Goal: Information Seeking & Learning: Compare options

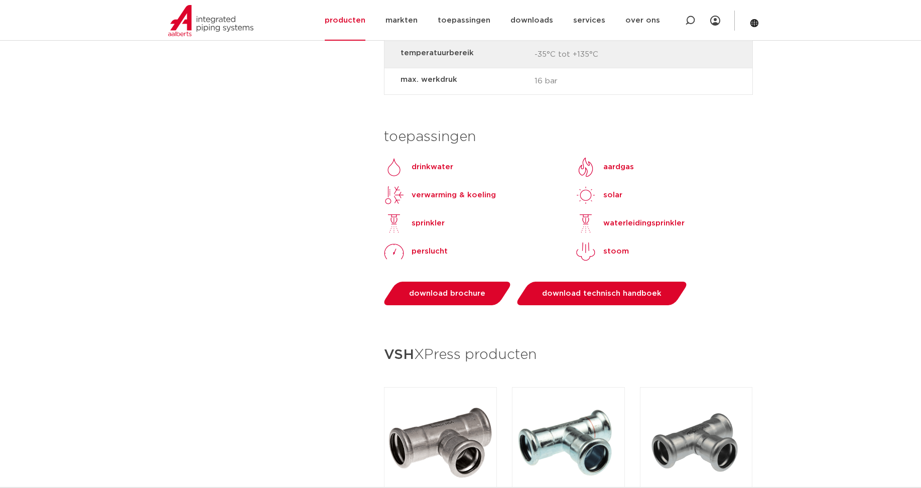
scroll to position [1179, 0]
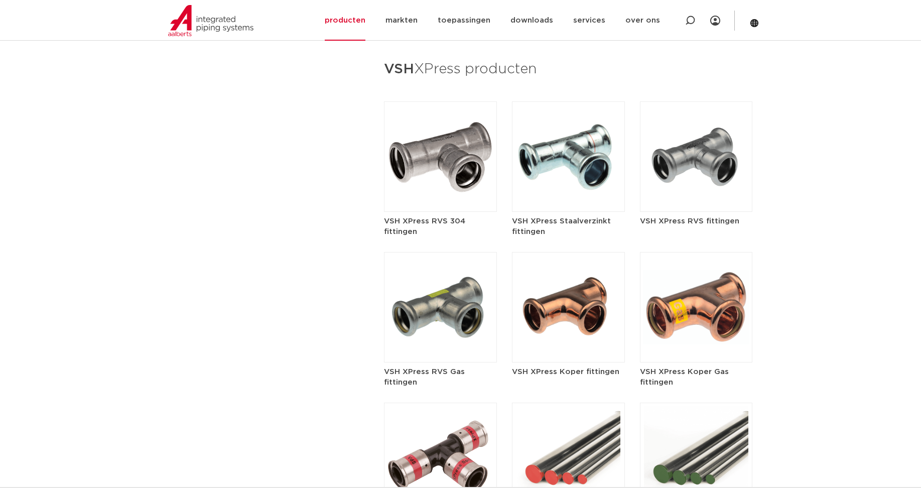
click at [569, 282] on img at bounding box center [568, 307] width 113 height 110
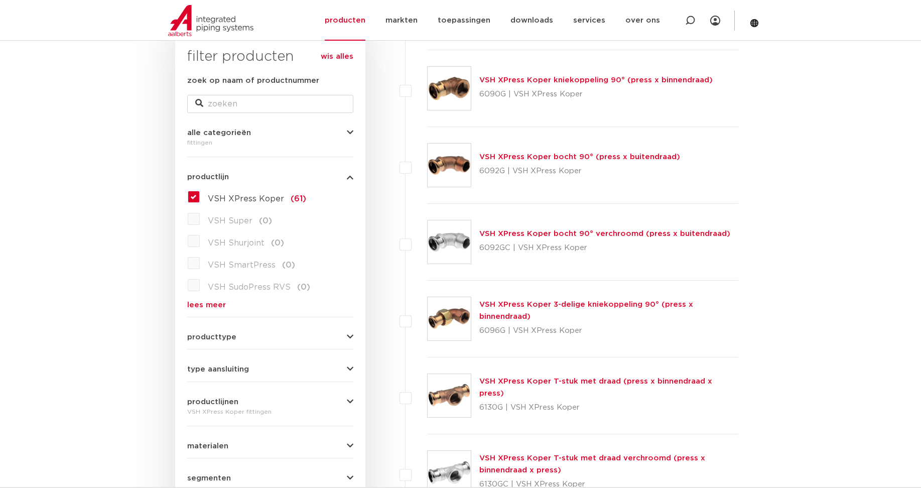
click at [539, 155] on link "VSH XPress Koper bocht 90° (press x buitendraad)" at bounding box center [579, 157] width 201 height 8
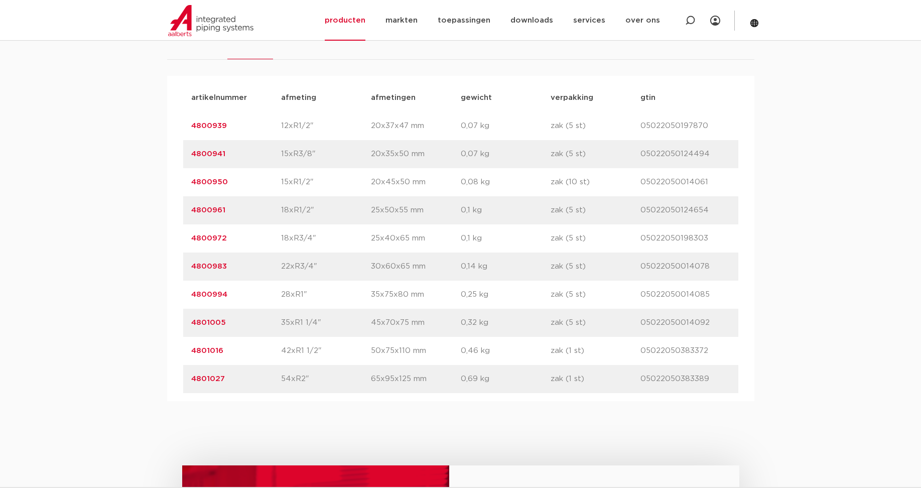
scroll to position [669, 0]
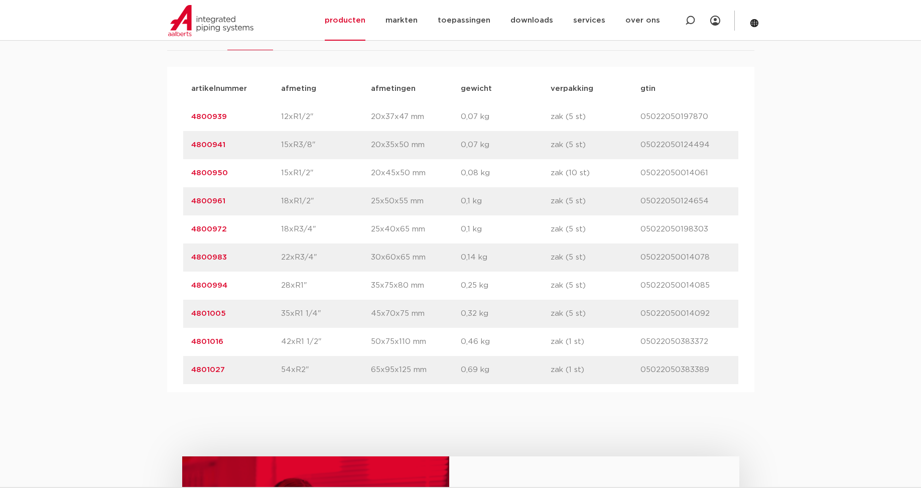
drag, startPoint x: 229, startPoint y: 314, endPoint x: 191, endPoint y: 311, distance: 38.7
click at [191, 311] on p "4801005" at bounding box center [236, 314] width 90 height 12
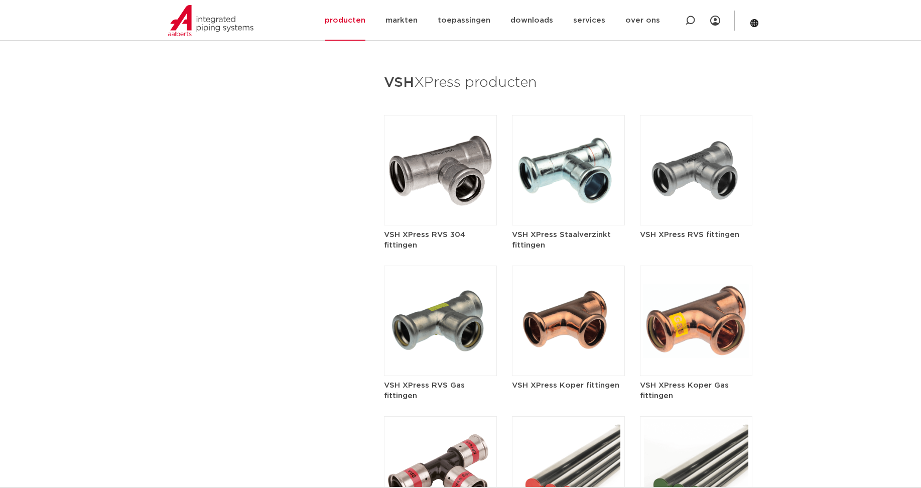
scroll to position [1171, 0]
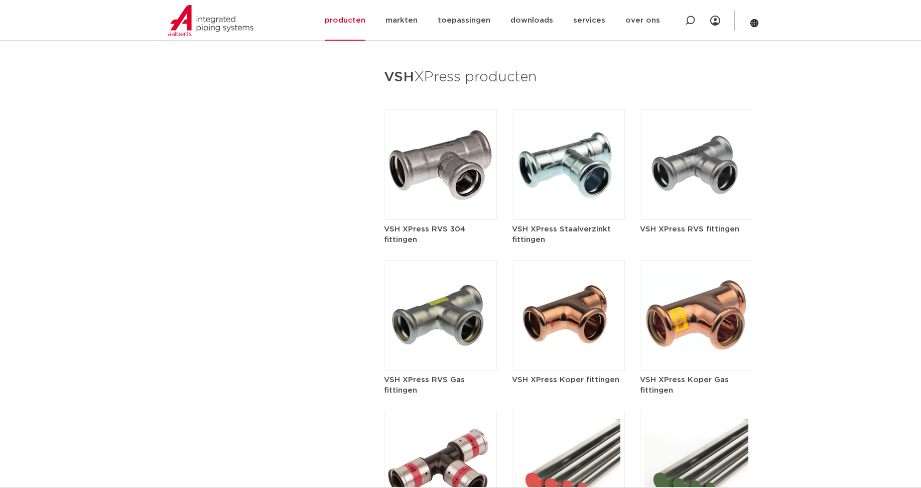
click at [573, 288] on img at bounding box center [568, 315] width 113 height 110
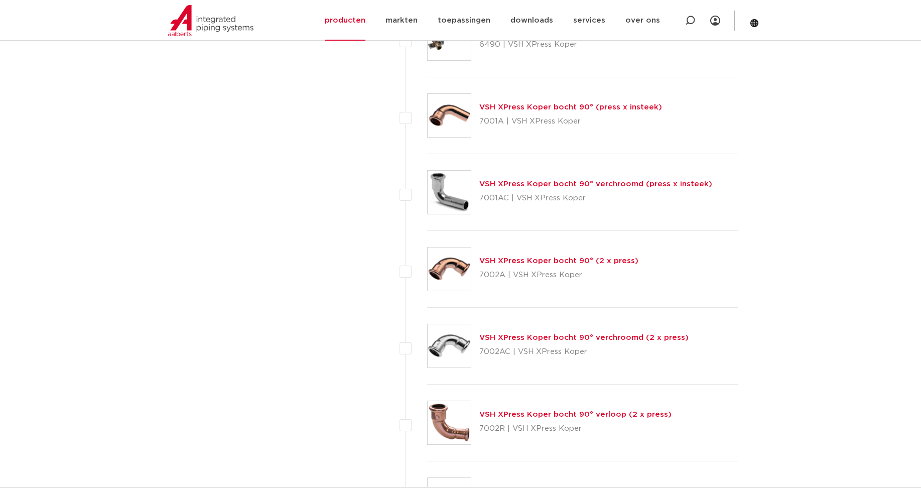
scroll to position [1997, 0]
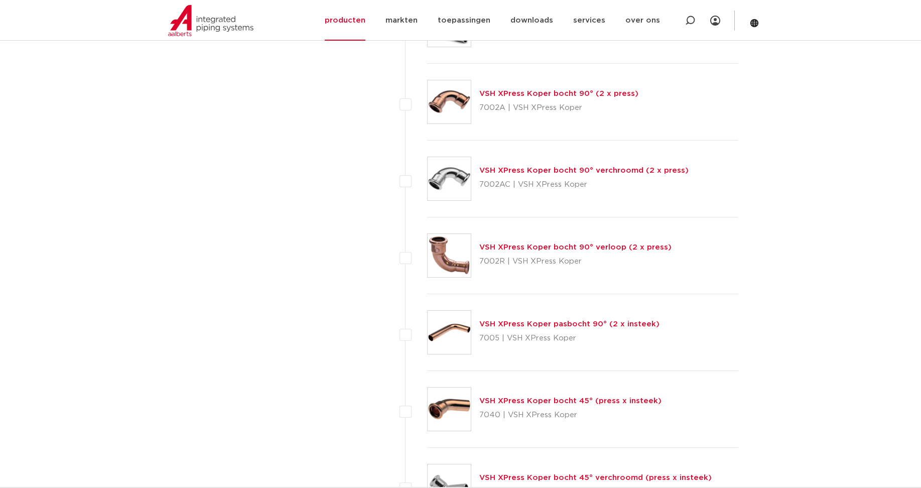
click at [622, 246] on link "VSH XPress Koper bocht 90° verloop (2 x press)" at bounding box center [575, 247] width 192 height 8
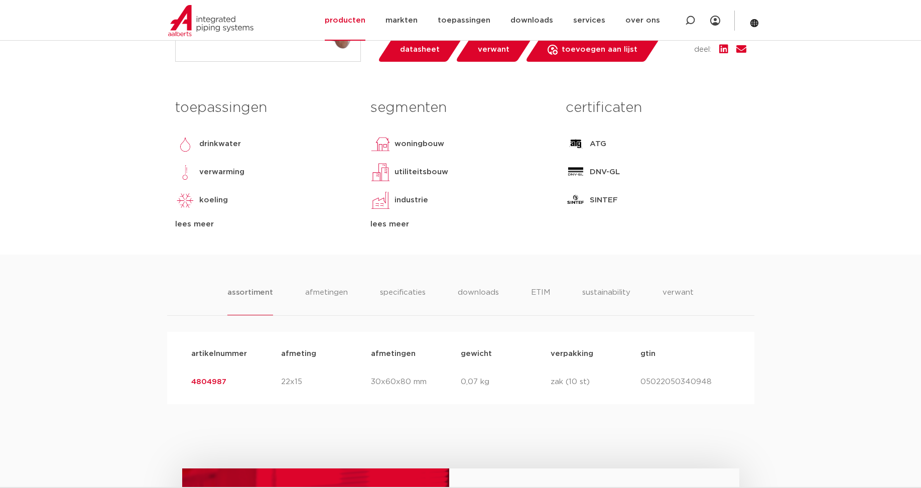
scroll to position [335, 0]
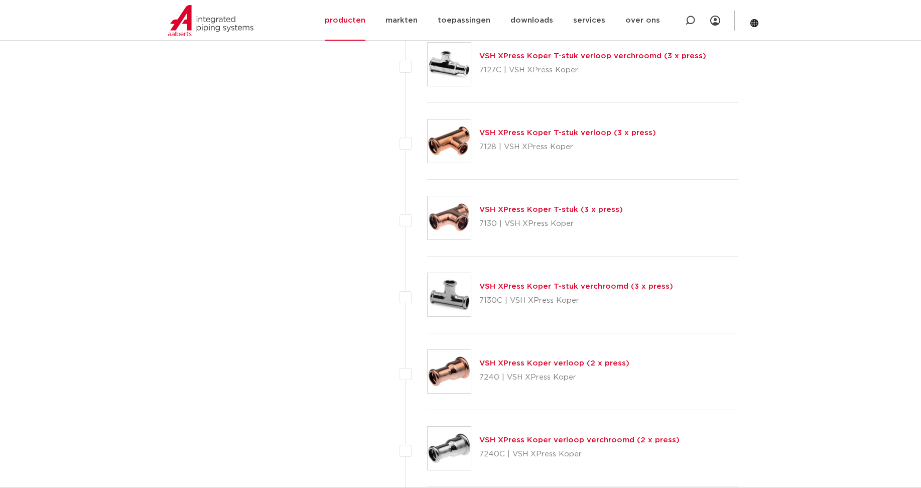
scroll to position [3503, 0]
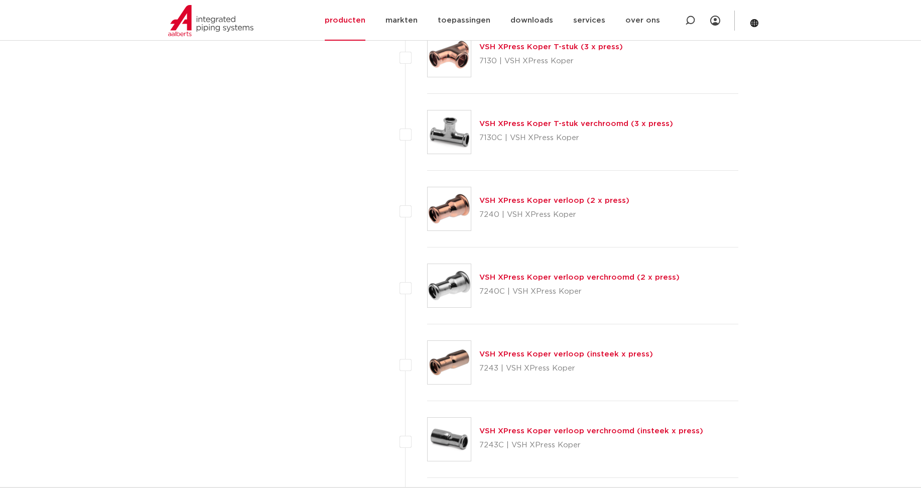
click at [569, 197] on link "VSH XPress Koper verloop (2 x press)" at bounding box center [554, 201] width 150 height 8
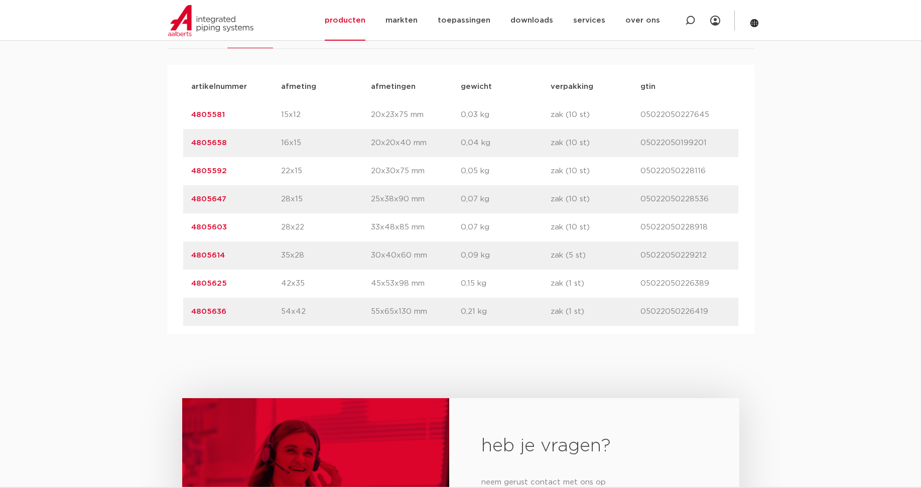
scroll to position [669, 0]
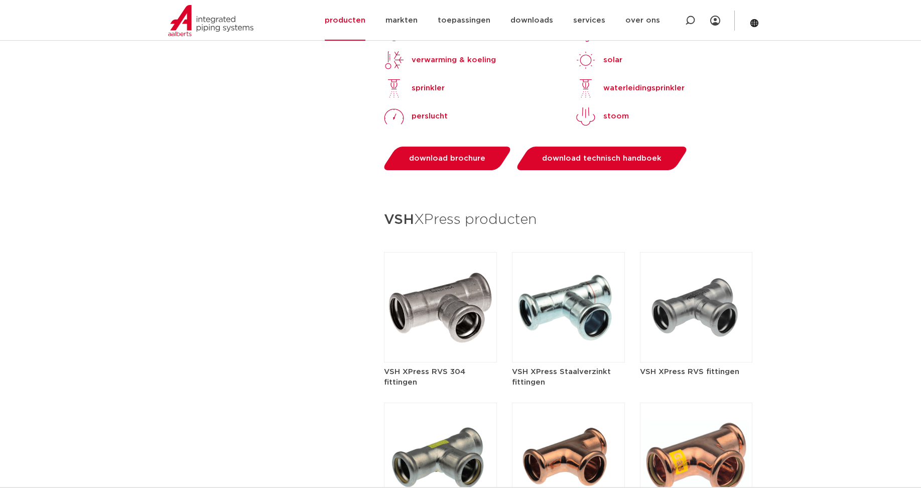
scroll to position [1171, 0]
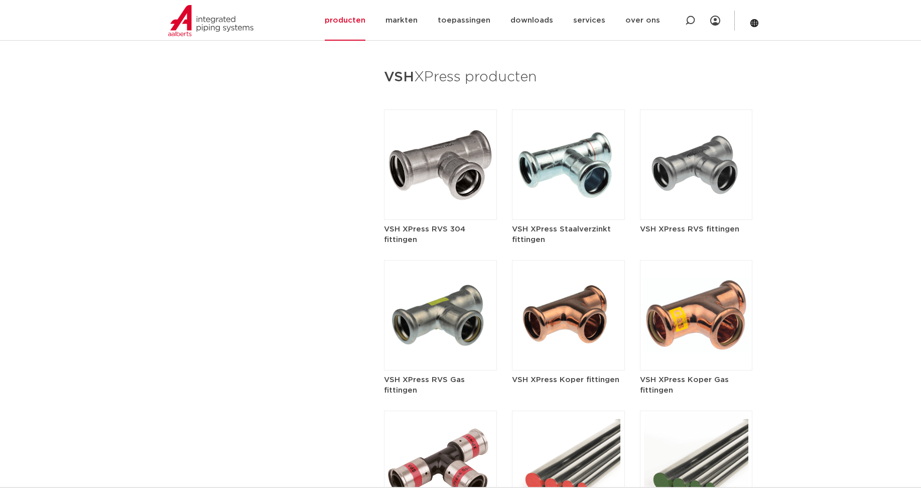
click at [569, 298] on img at bounding box center [568, 315] width 113 height 110
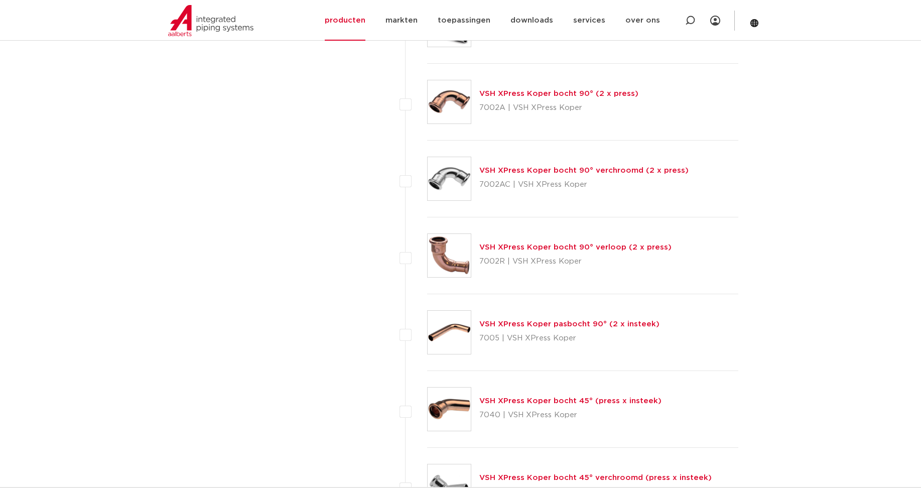
scroll to position [1830, 0]
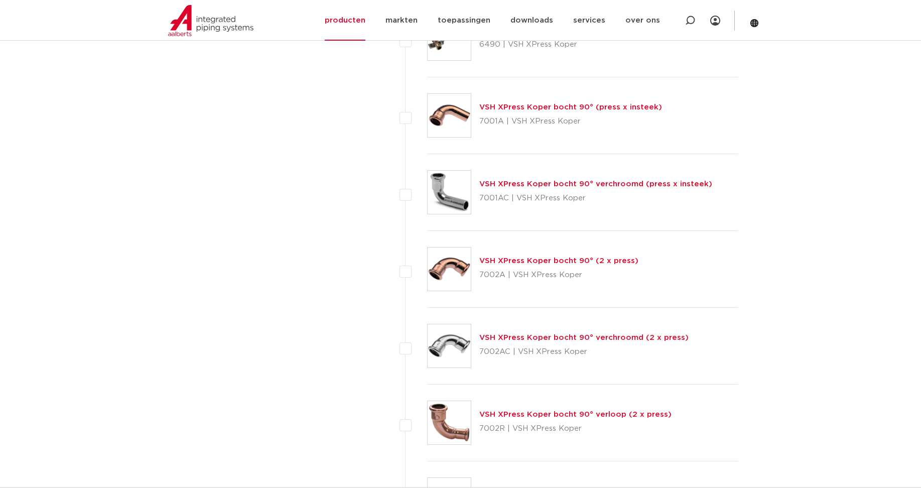
click at [584, 263] on link "VSH XPress Koper bocht 90° (2 x press)" at bounding box center [558, 261] width 159 height 8
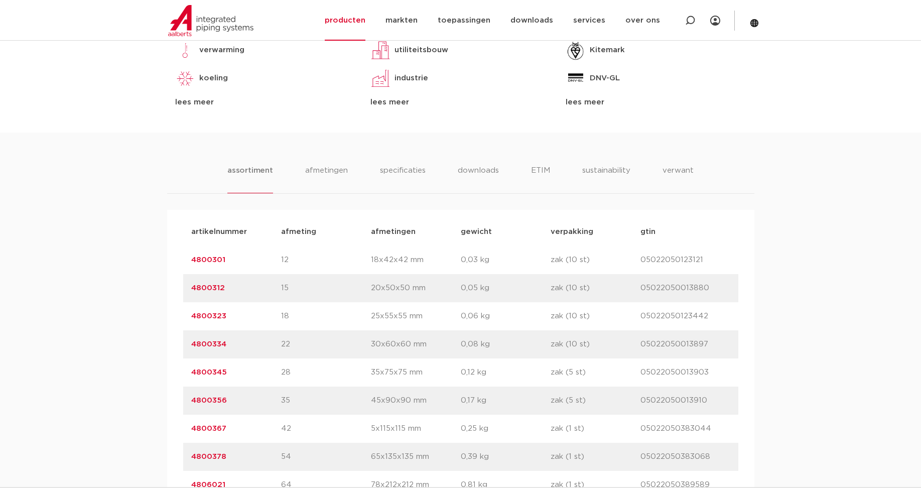
scroll to position [669, 0]
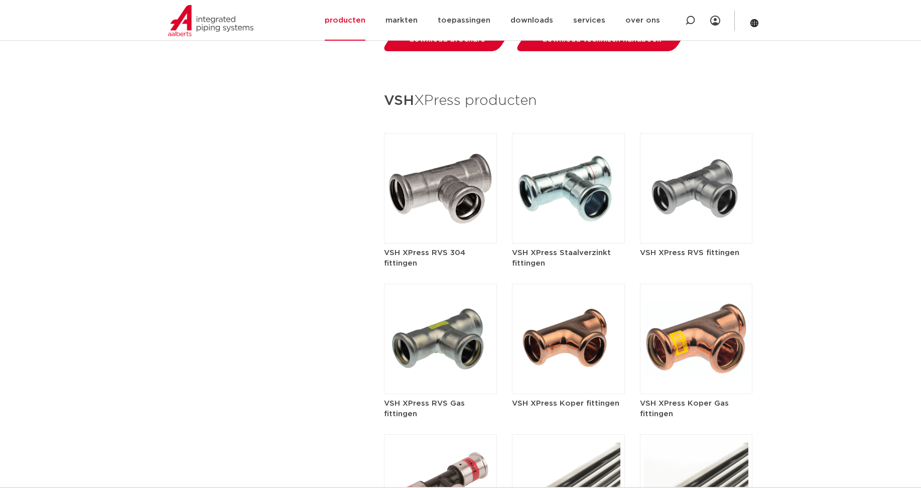
scroll to position [1171, 0]
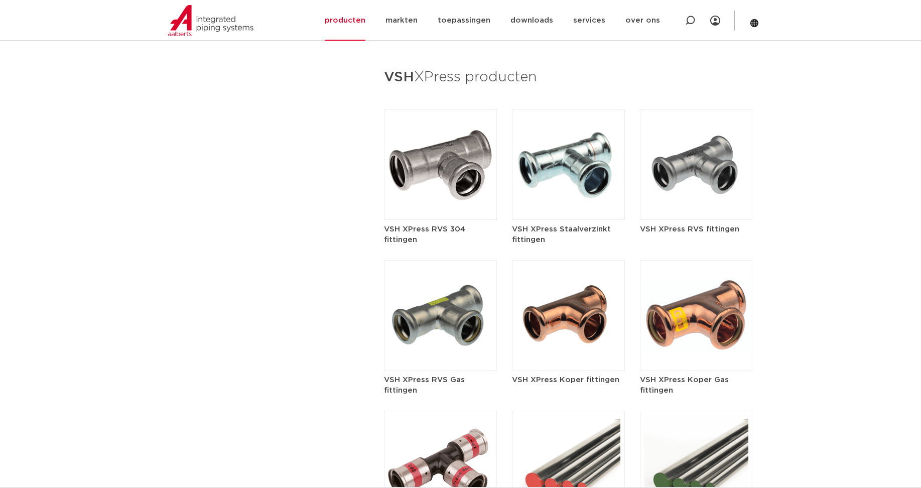
click at [558, 260] on img at bounding box center [568, 315] width 113 height 110
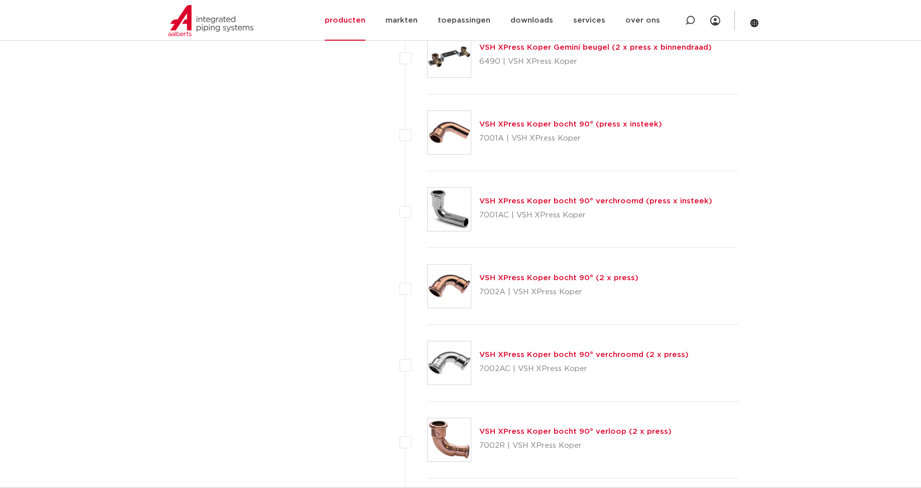
scroll to position [1841, 0]
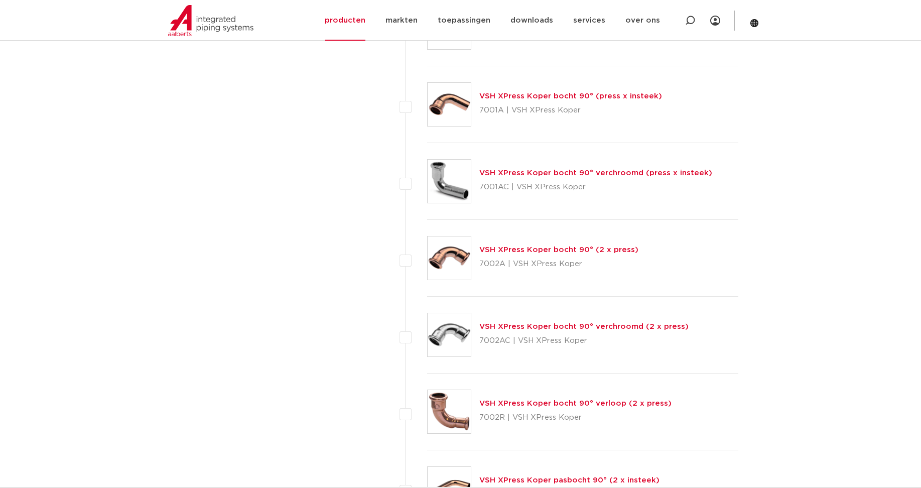
click at [550, 93] on link "VSH XPress Koper bocht 90° (press x insteek)" at bounding box center [570, 96] width 183 height 8
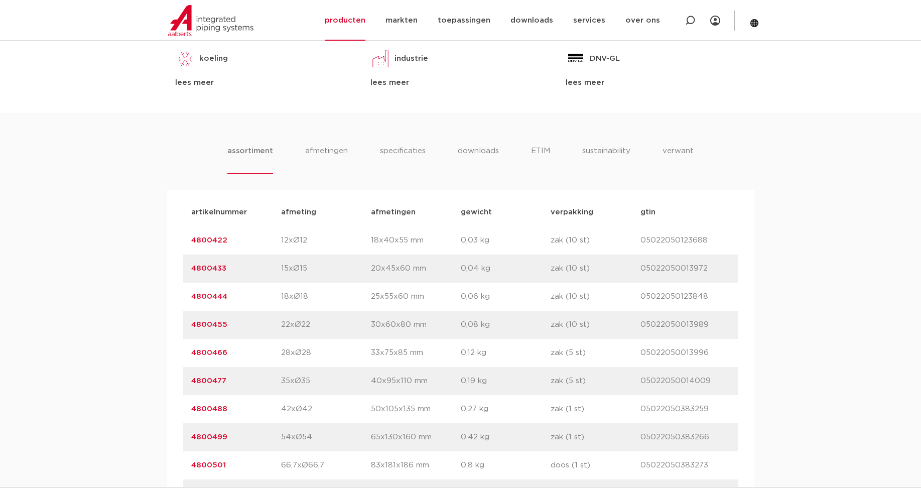
scroll to position [669, 0]
